Goal: Transaction & Acquisition: Purchase product/service

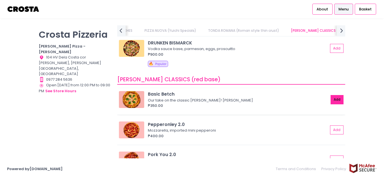
click at [331, 96] on button "Add" at bounding box center [337, 99] width 13 height 9
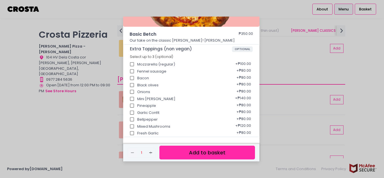
click at [181, 156] on button "Add to basket" at bounding box center [208, 153] width 96 height 14
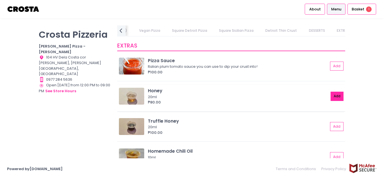
click at [332, 97] on button "Add" at bounding box center [337, 96] width 13 height 9
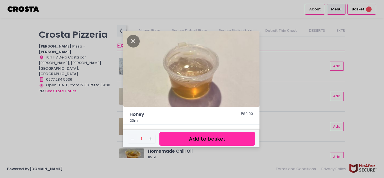
click at [193, 143] on button "Add to basket" at bounding box center [208, 139] width 96 height 14
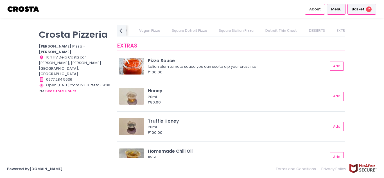
click at [359, 8] on span "Basket" at bounding box center [358, 9] width 13 height 6
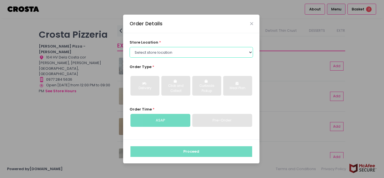
click at [170, 51] on select "Select store location [PERSON_NAME] Pizza - [PERSON_NAME] Pizza - [GEOGRAPHIC_D…" at bounding box center [192, 52] width 124 height 11
select select "5fabb2e53664a8677beaeb89"
click at [130, 47] on select "Select store location [PERSON_NAME] Pizza - [PERSON_NAME] Pizza - [GEOGRAPHIC_D…" at bounding box center [192, 52] width 124 height 11
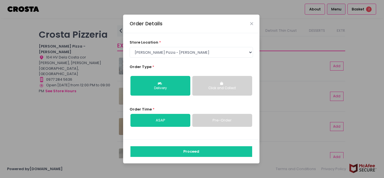
click at [206, 88] on div "Click and Collect" at bounding box center [222, 88] width 52 height 5
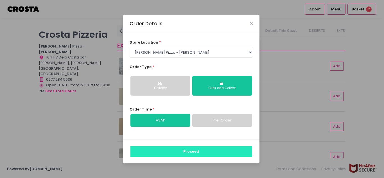
drag, startPoint x: 174, startPoint y: 151, endPoint x: 174, endPoint y: 143, distance: 7.6
click at [174, 151] on button "Proceed" at bounding box center [192, 151] width 122 height 11
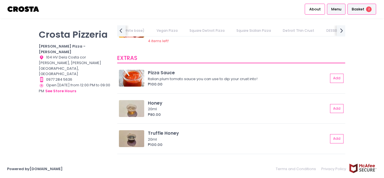
click at [357, 9] on span "Basket" at bounding box center [358, 9] width 13 height 6
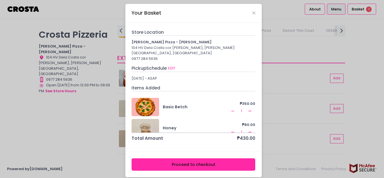
click at [163, 160] on button "Proceed to checkout" at bounding box center [194, 164] width 124 height 13
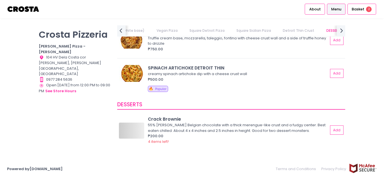
scroll to position [1013, 0]
